Goal: Information Seeking & Learning: Learn about a topic

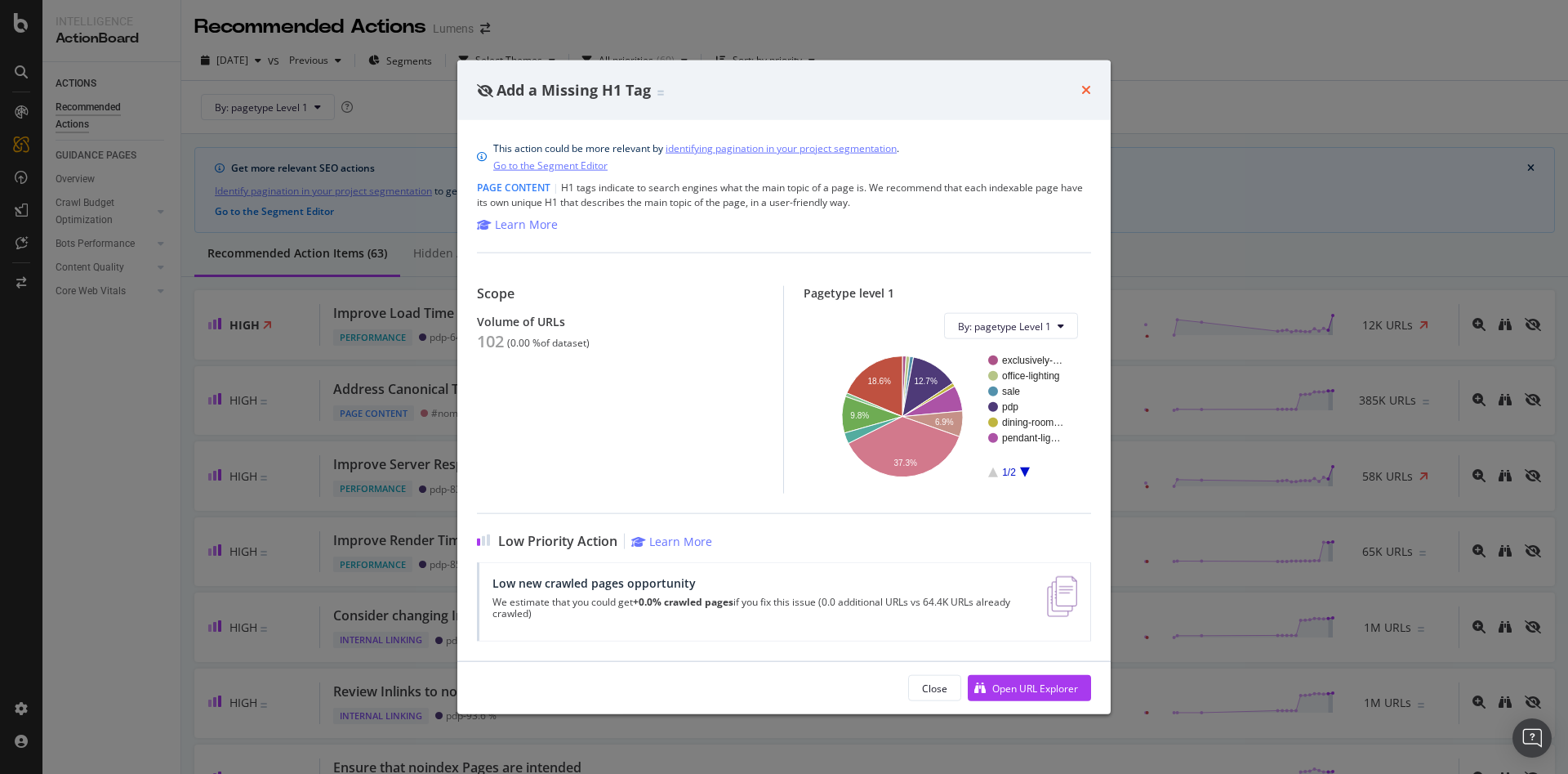
click at [1090, 87] on icon "times" at bounding box center [1086, 89] width 10 height 13
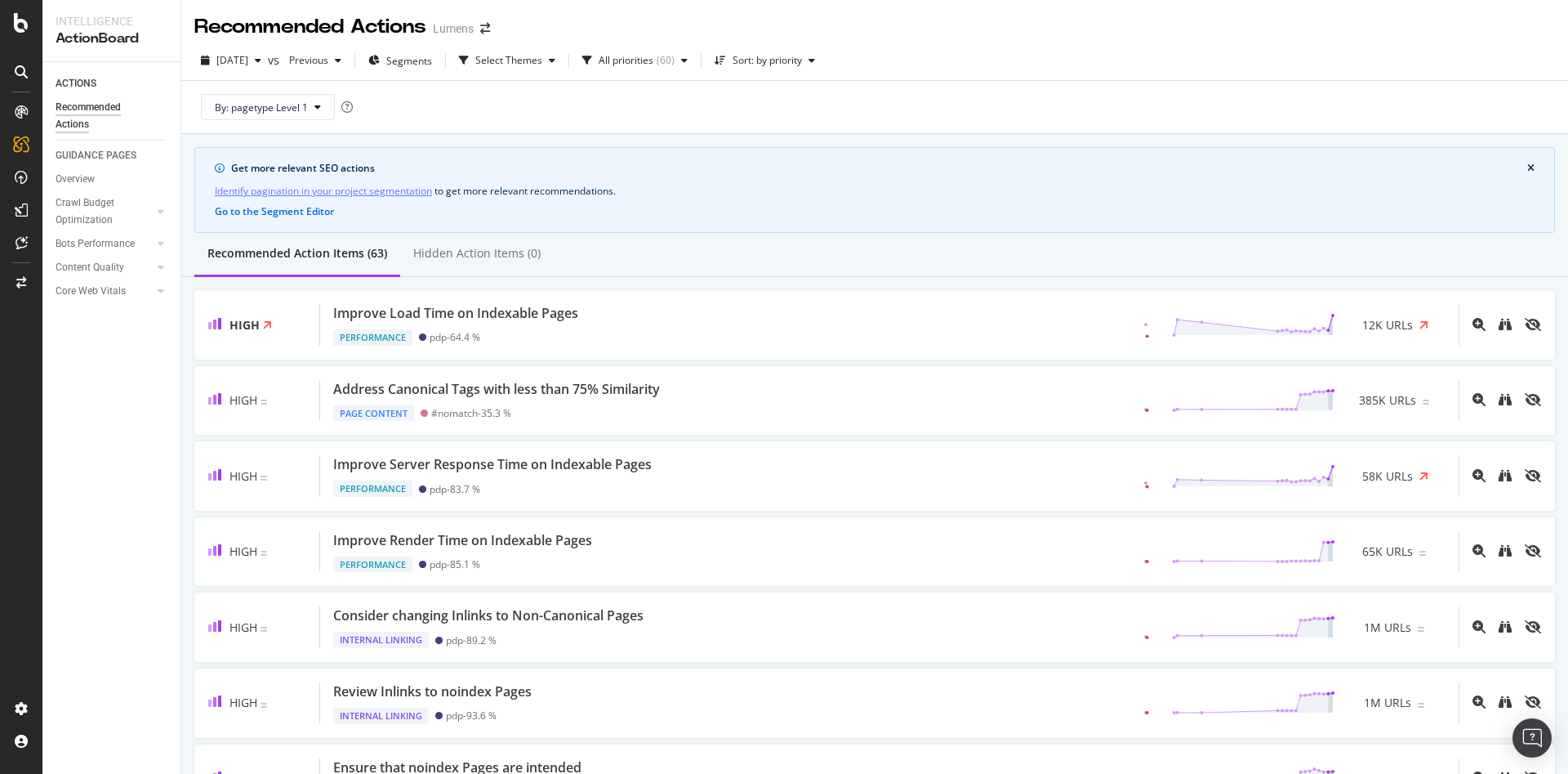
click at [1087, 93] on div "By: pagetype Level 1" at bounding box center [875, 107] width 1361 height 52
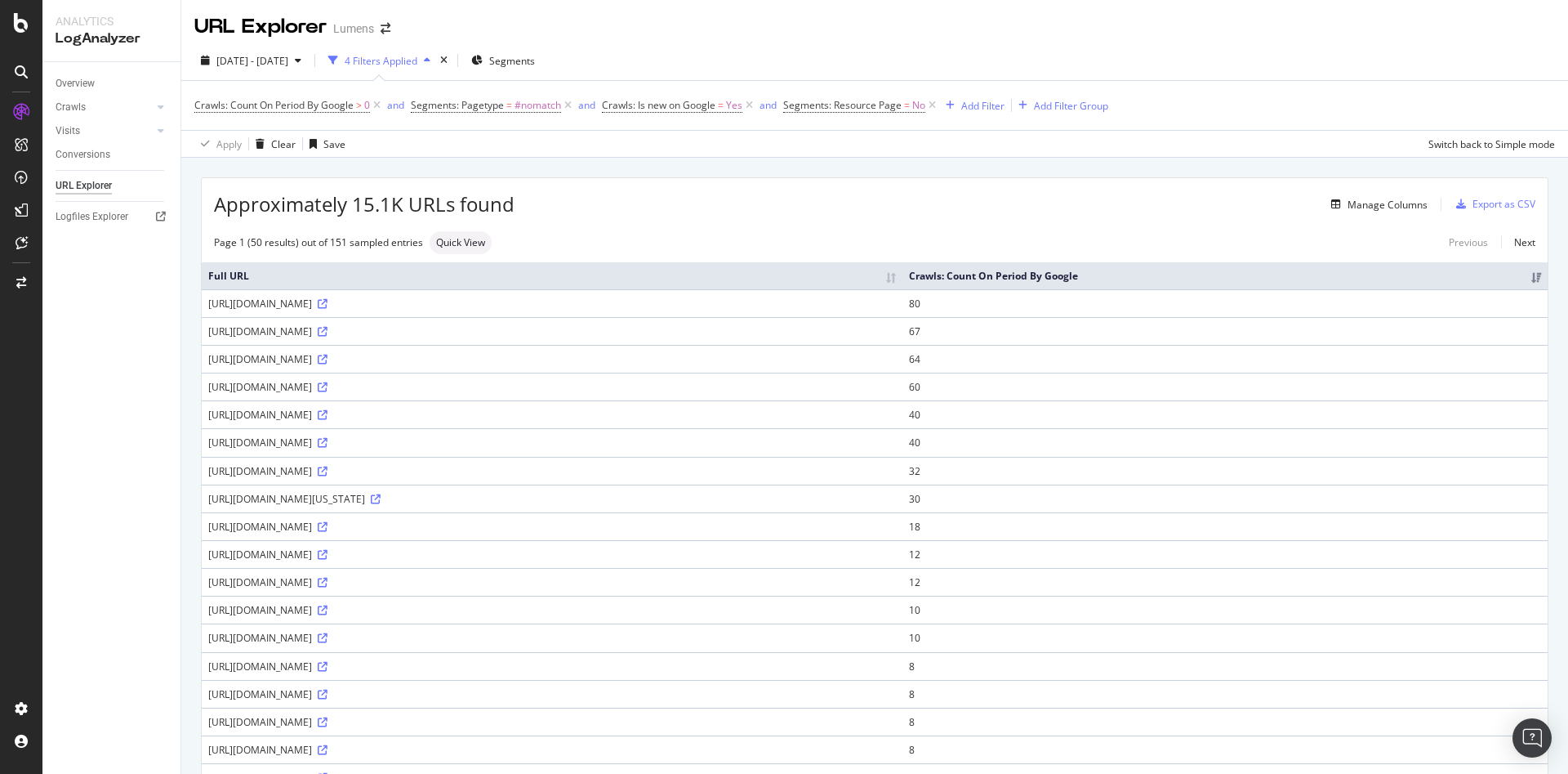
scroll to position [2, 0]
click at [76, 109] on div "Crawls" at bounding box center [71, 107] width 31 height 17
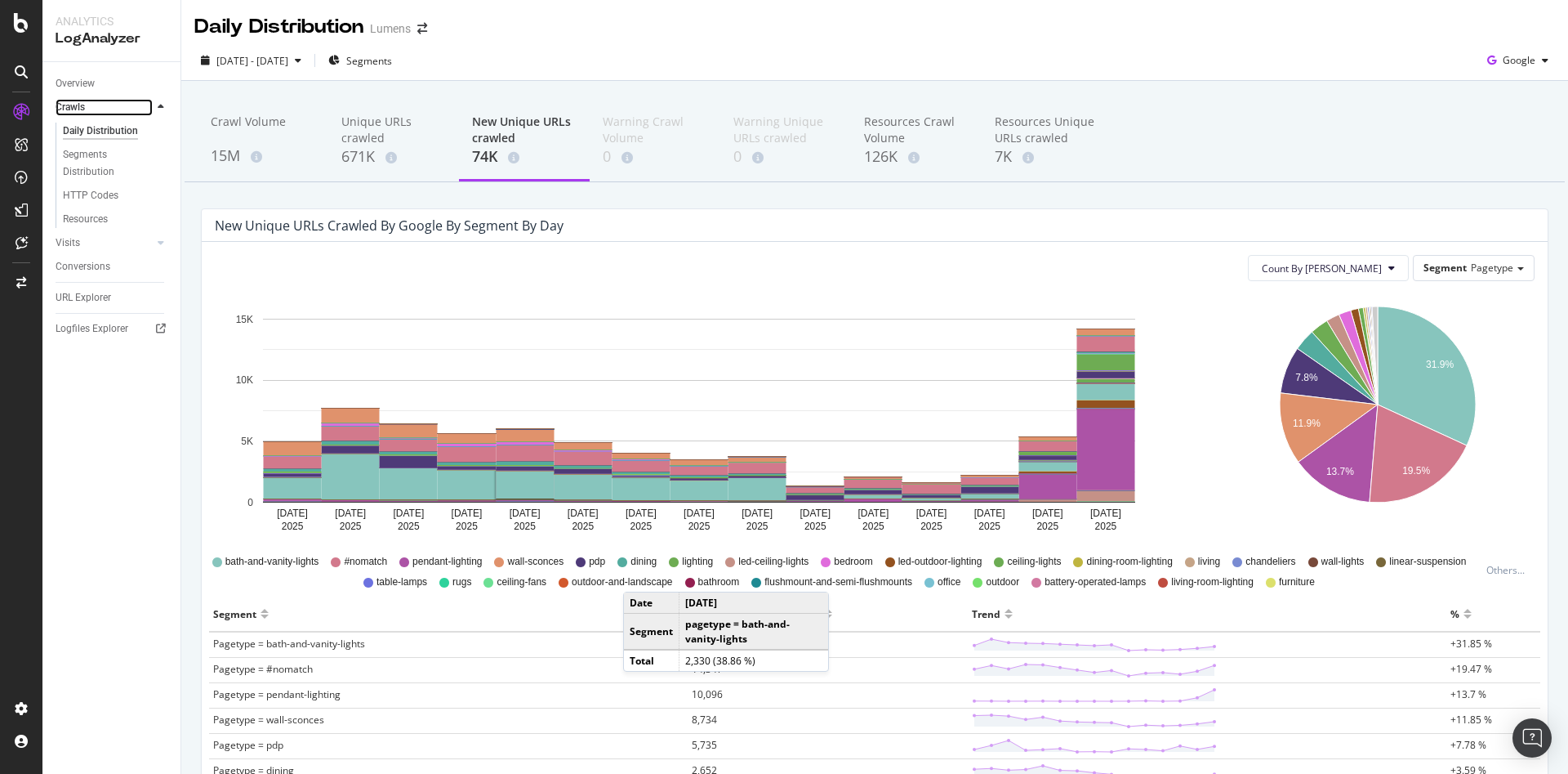
scroll to position [21, 0]
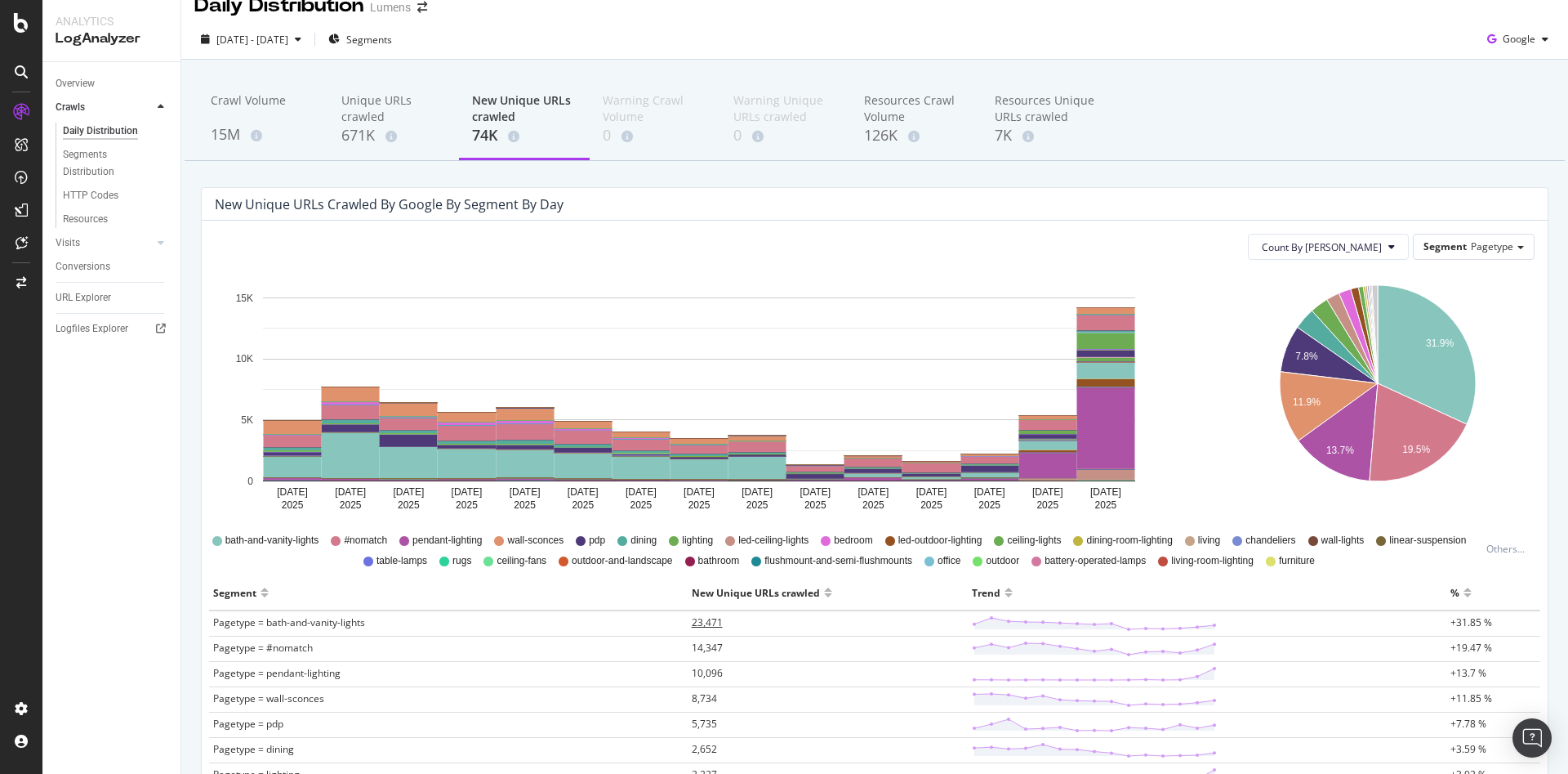
click at [706, 622] on span "23,471" at bounding box center [708, 622] width 31 height 14
